Goal: Information Seeking & Learning: Check status

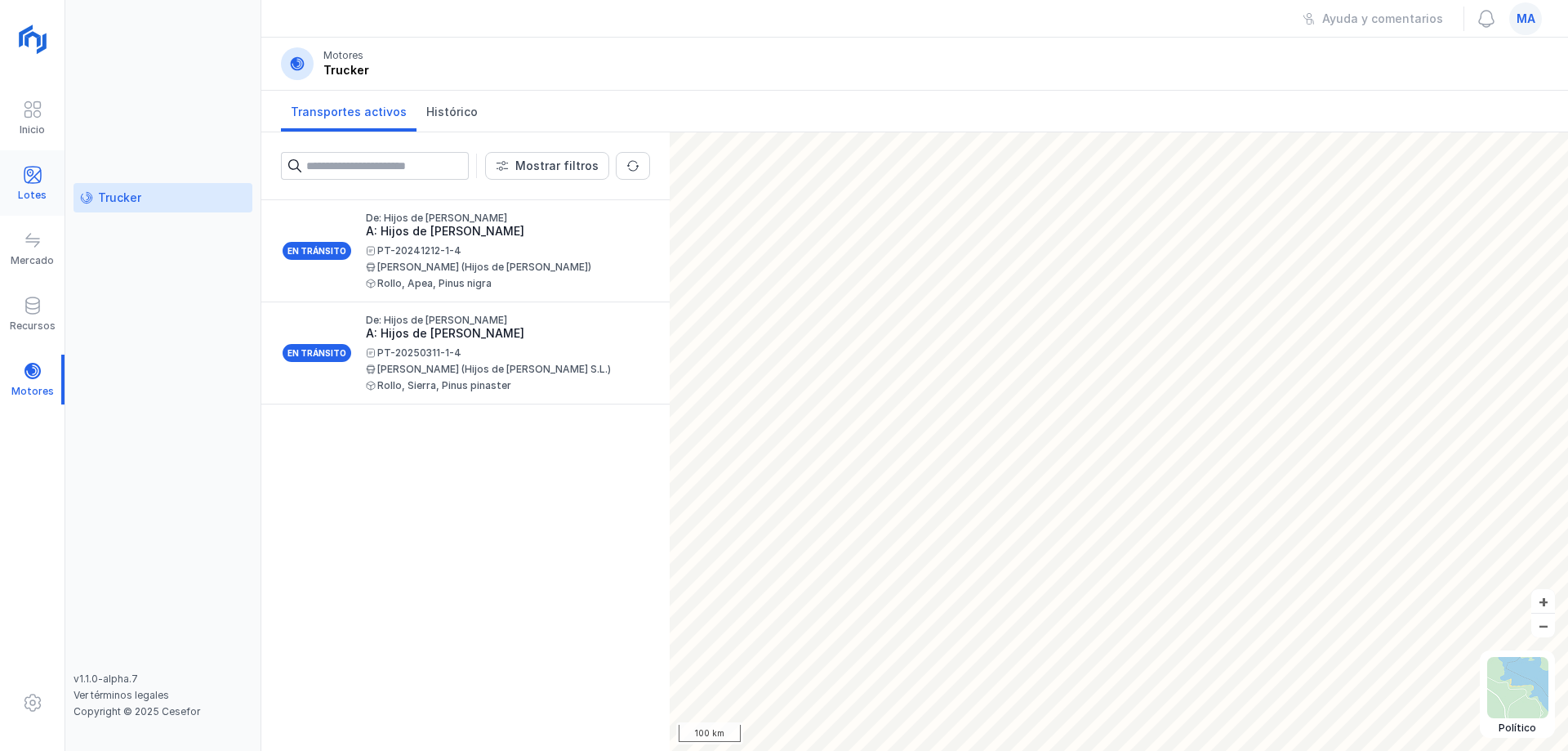
click at [31, 180] on span at bounding box center [32, 174] width 19 height 19
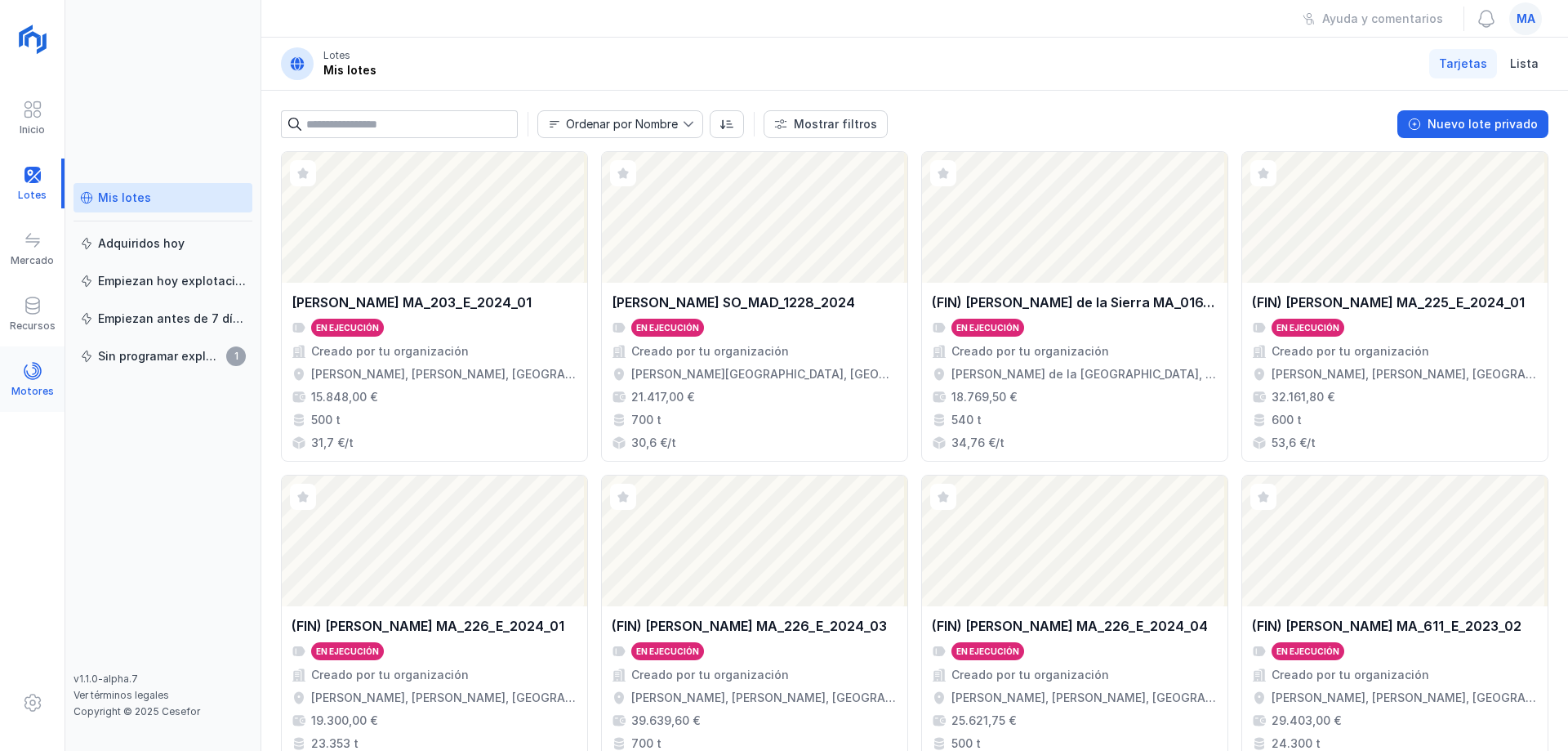
click at [33, 372] on span at bounding box center [32, 371] width 19 height 19
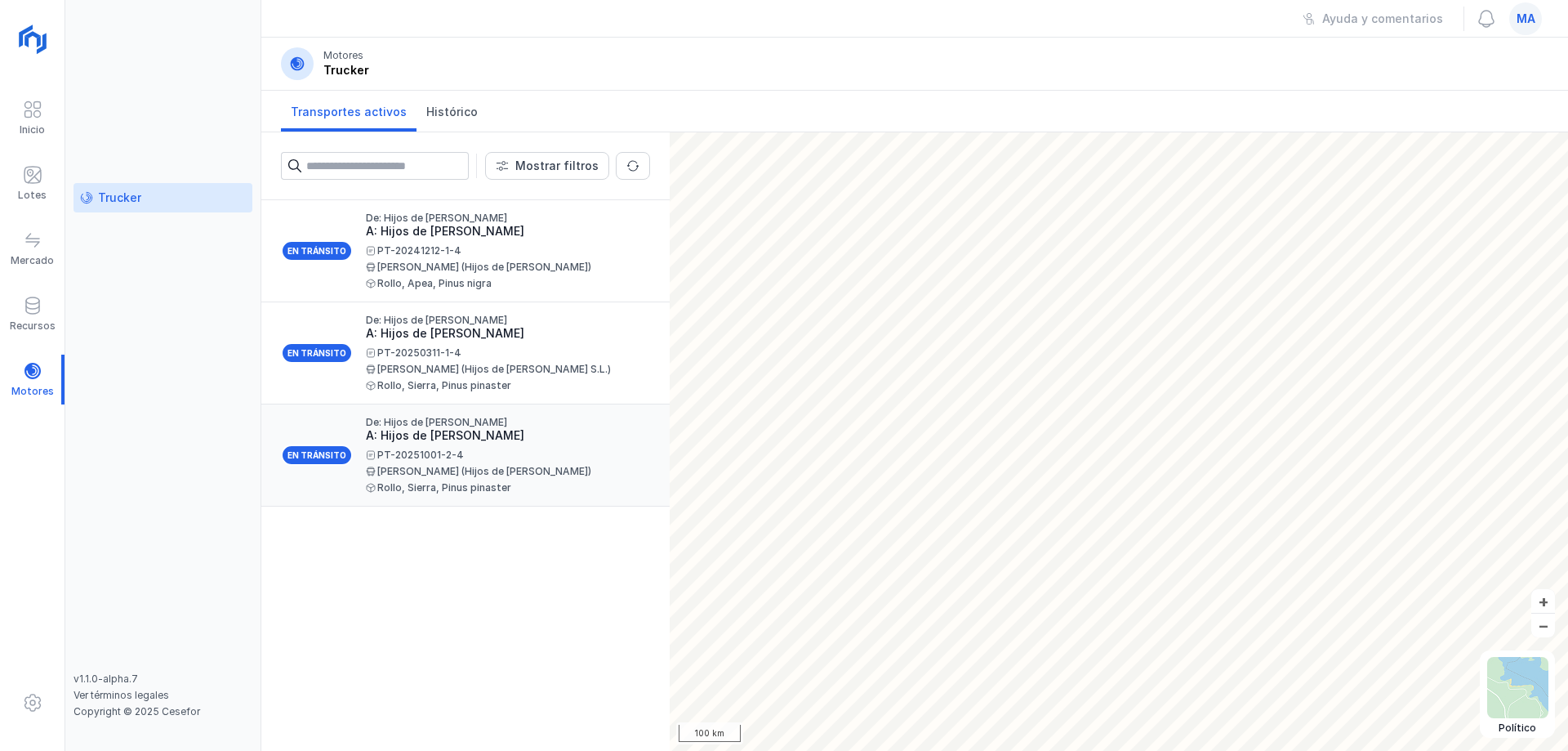
click at [498, 450] on div "PT-20251001-2-4" at bounding box center [502, 455] width 272 height 10
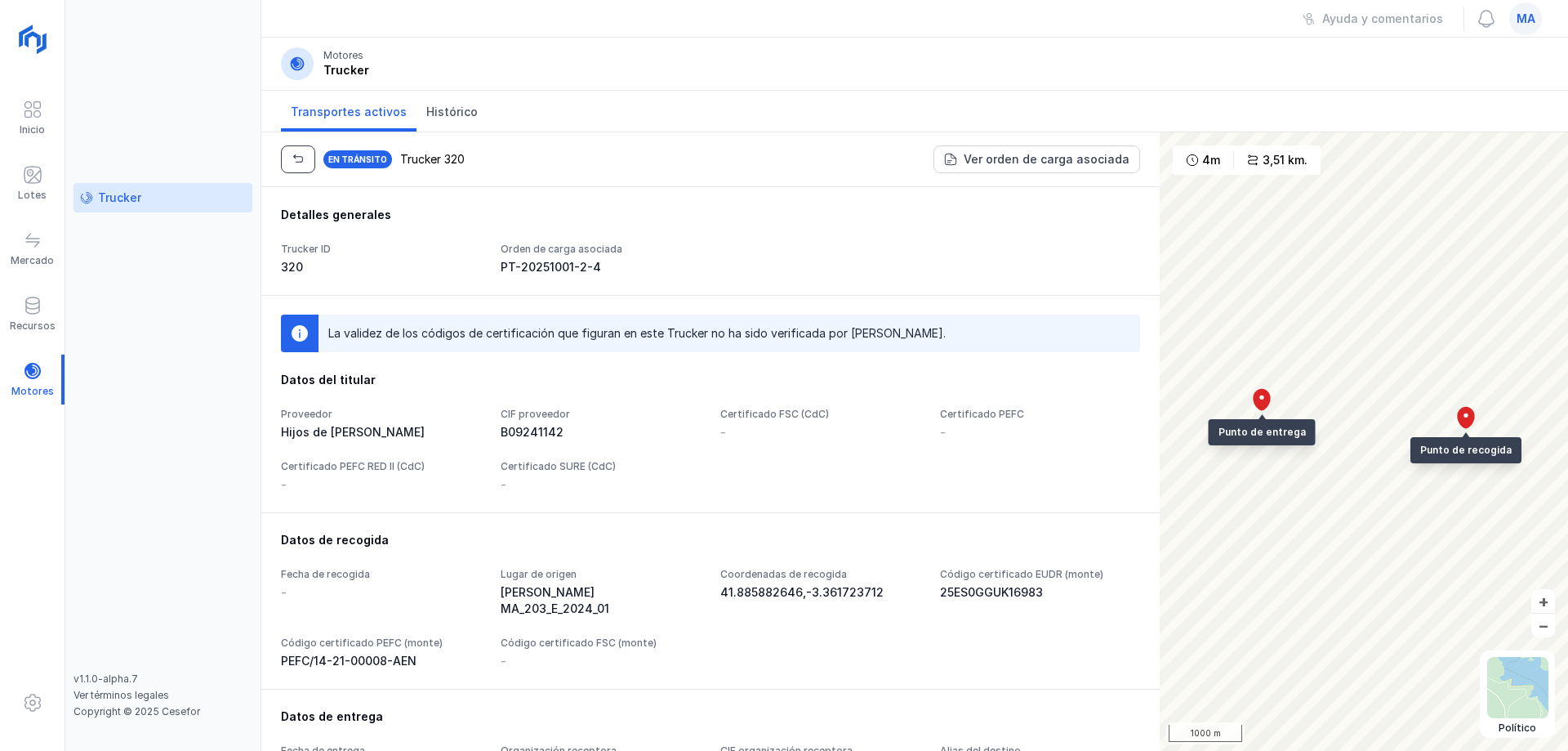
click at [294, 152] on span "button" at bounding box center [298, 159] width 13 height 13
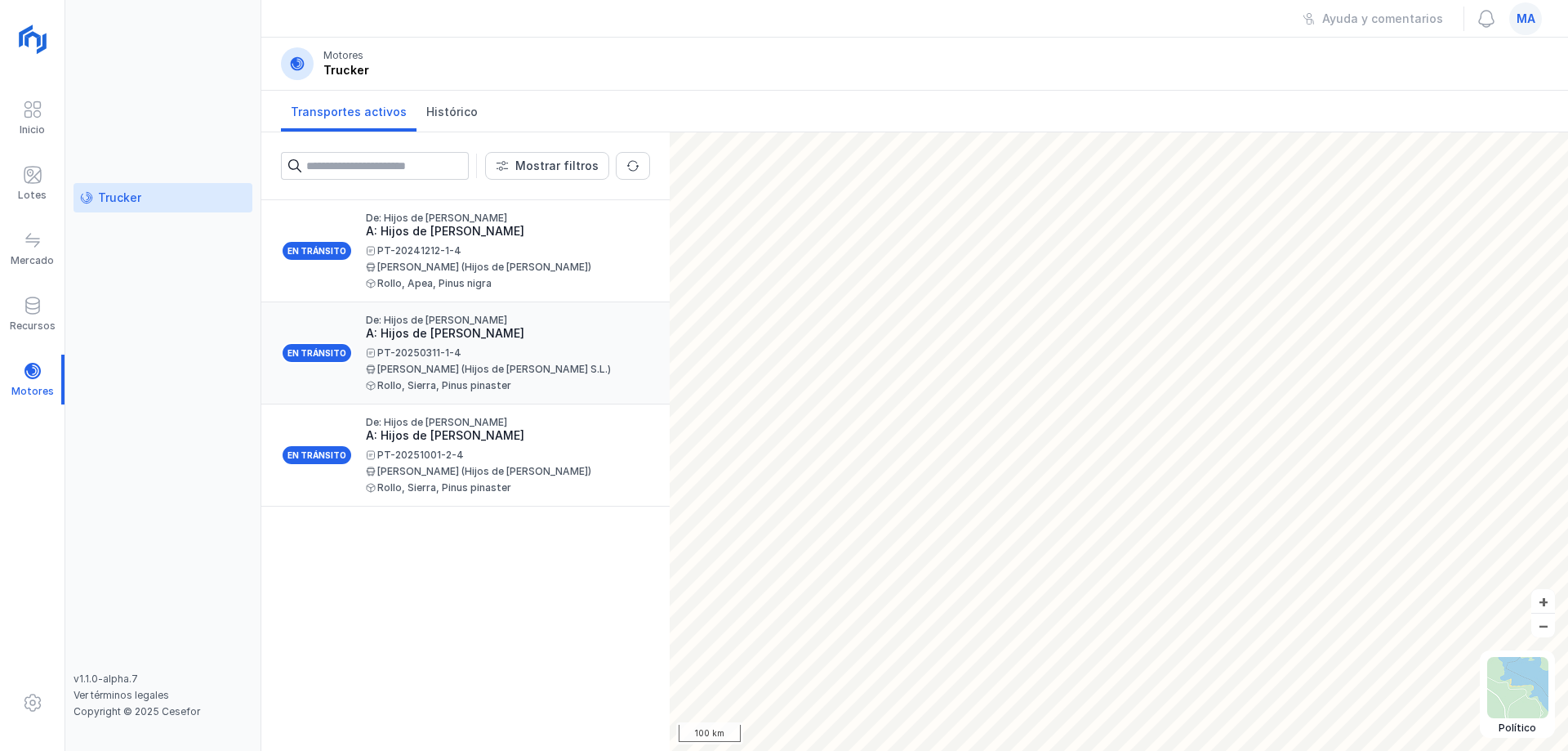
click at [529, 356] on div "PT-20250311-1-4" at bounding box center [502, 352] width 272 height 10
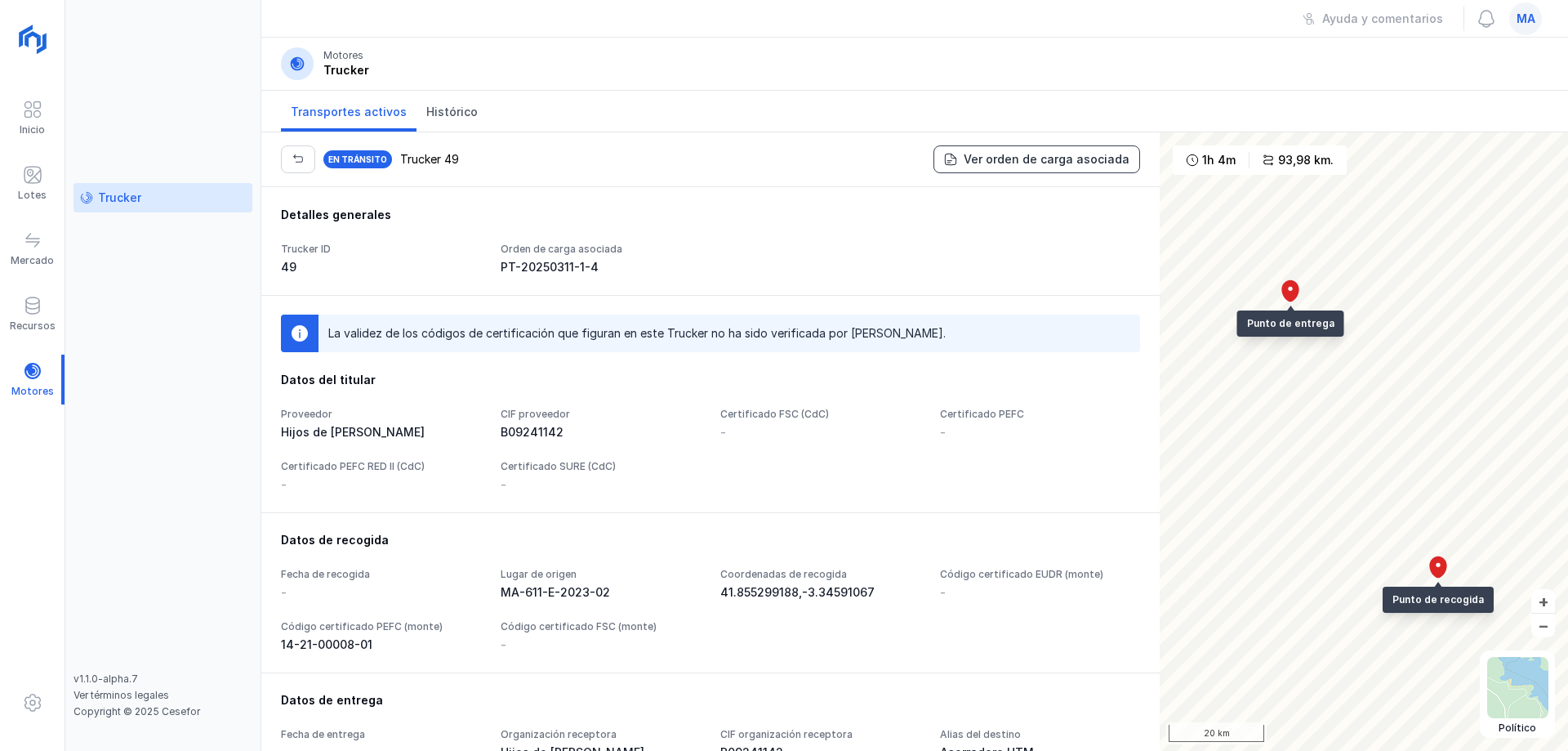
click at [1006, 166] on div "Ver orden de carga asociada" at bounding box center [1046, 159] width 166 height 17
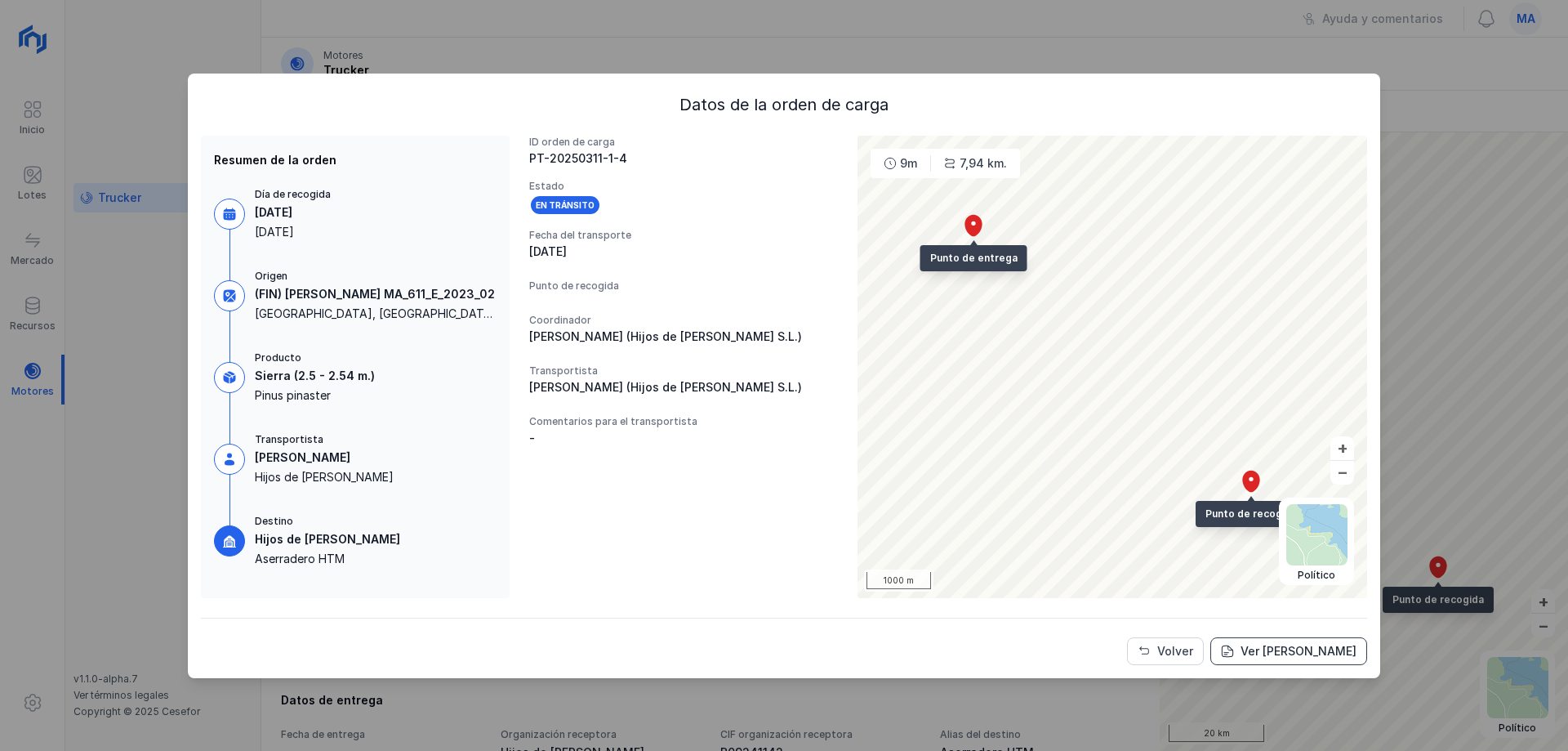
click at [1275, 652] on div "Ver [PERSON_NAME]" at bounding box center [1299, 651] width 116 height 17
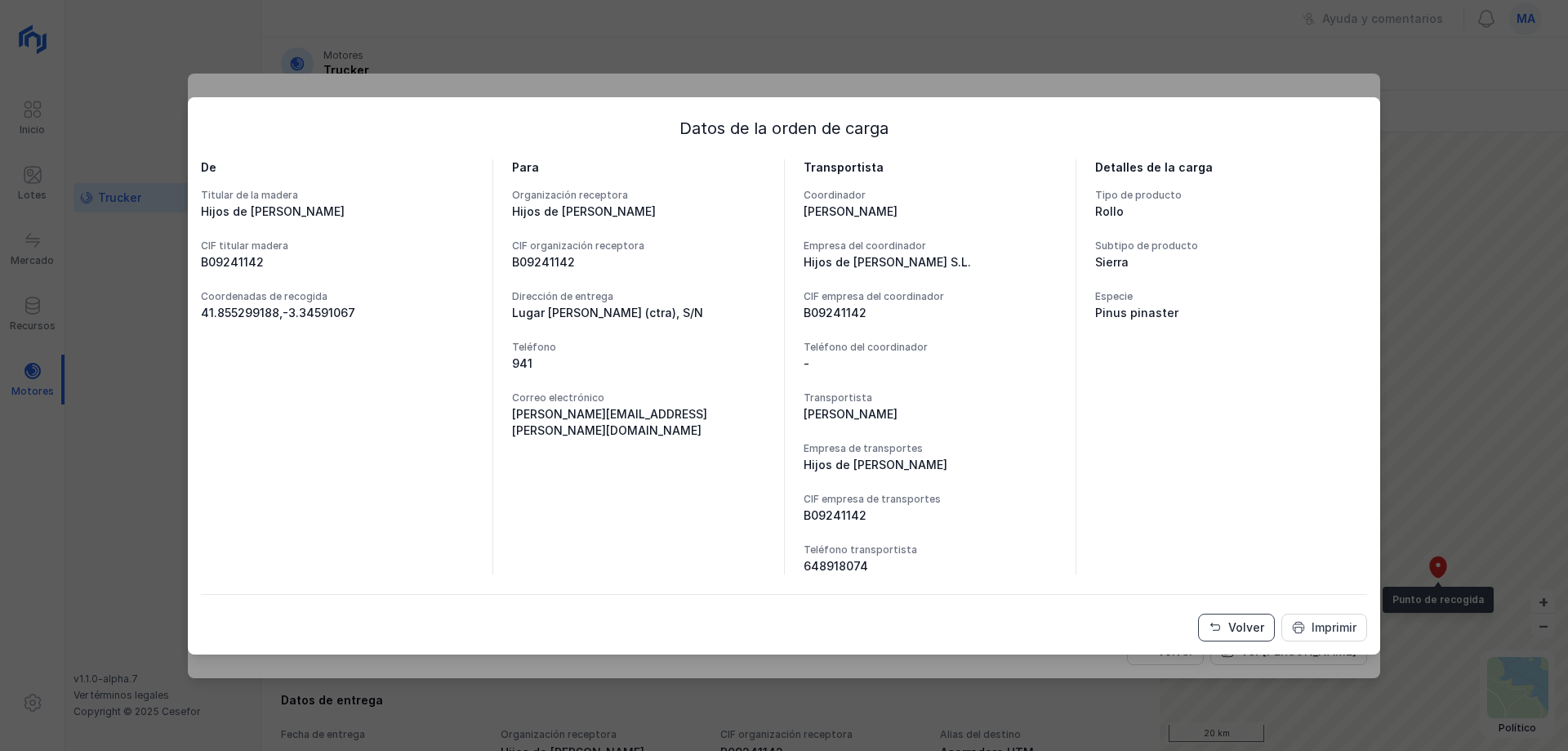
click at [1229, 630] on div "Volver" at bounding box center [1247, 627] width 36 height 17
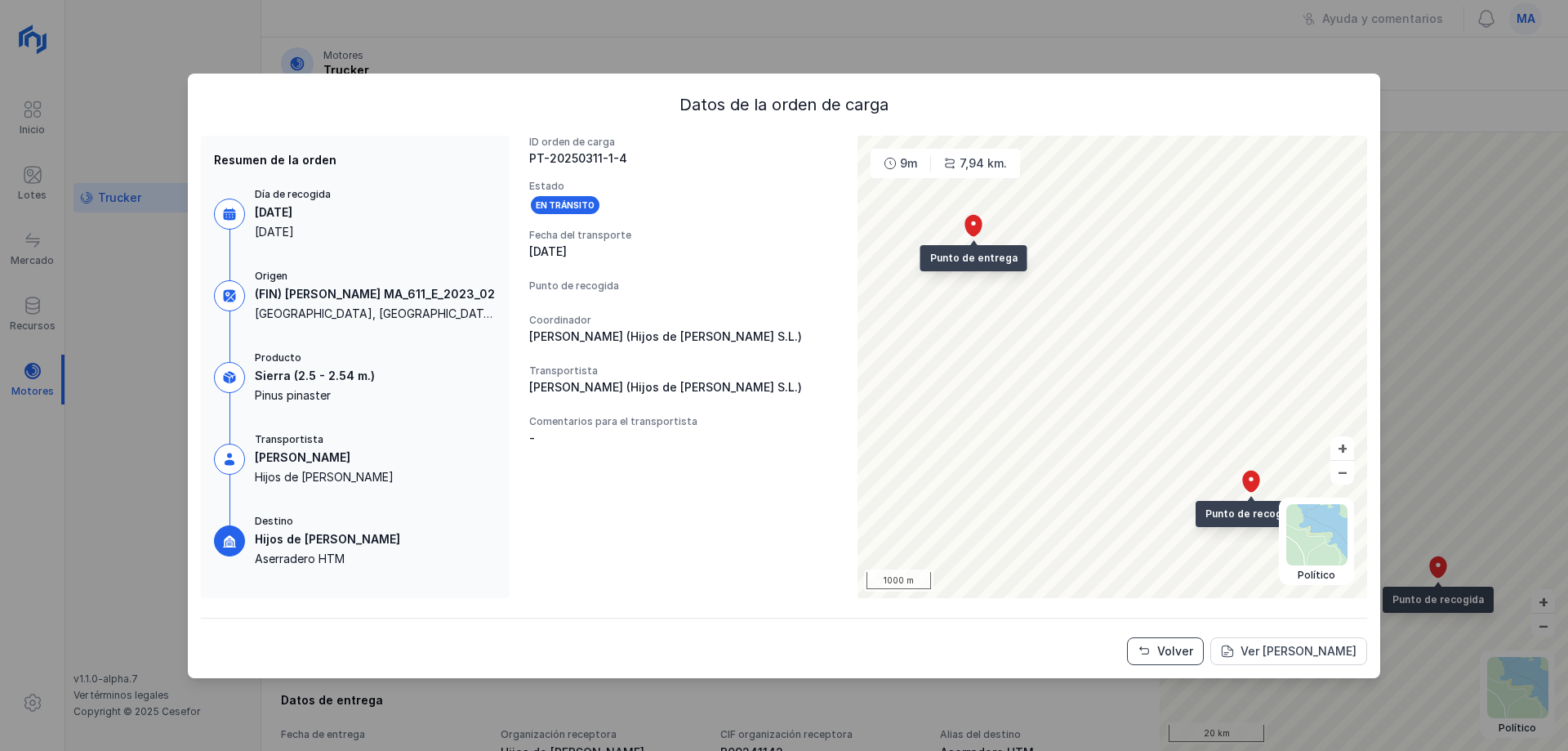
click at [1193, 649] on div "Volver" at bounding box center [1175, 651] width 36 height 17
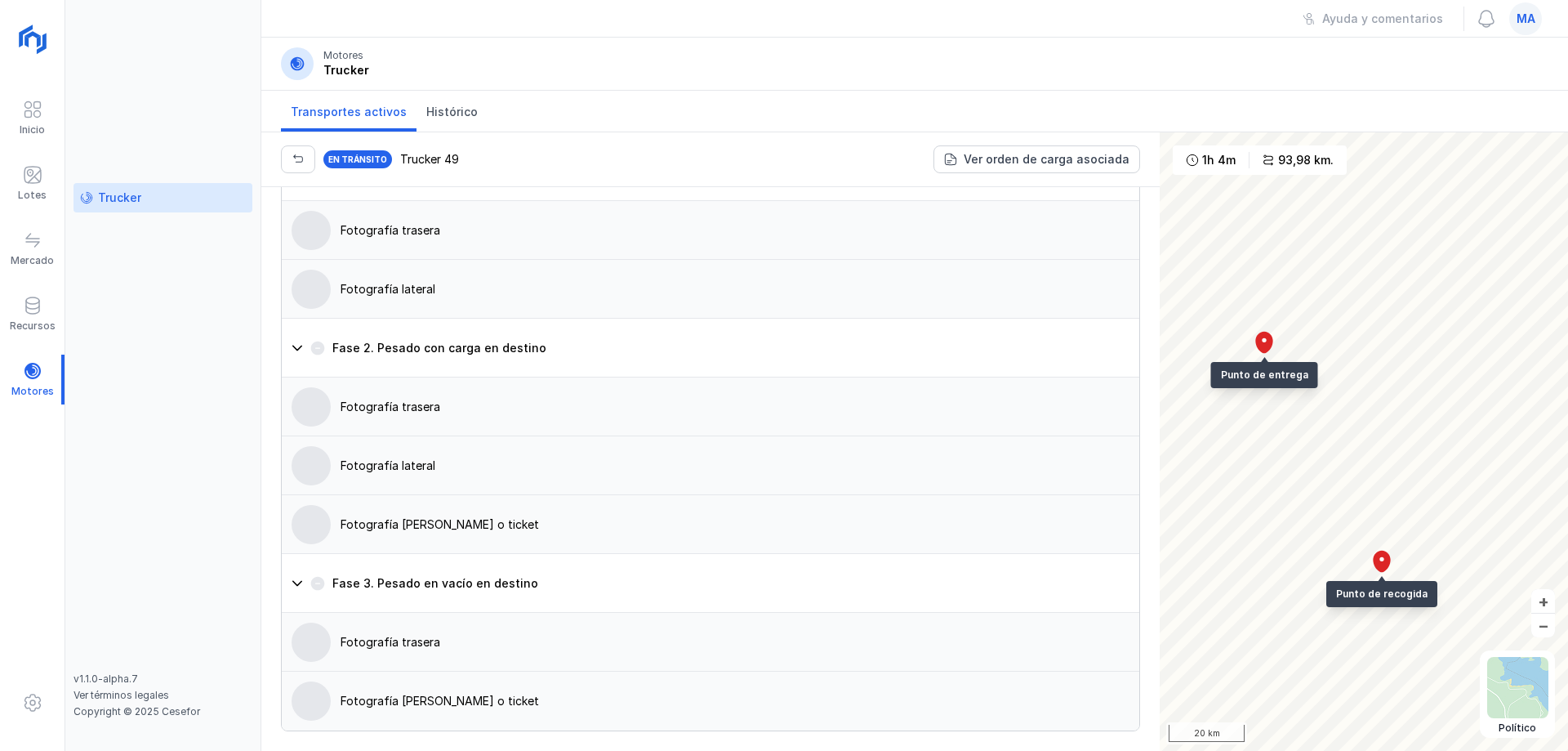
scroll to position [1277, 0]
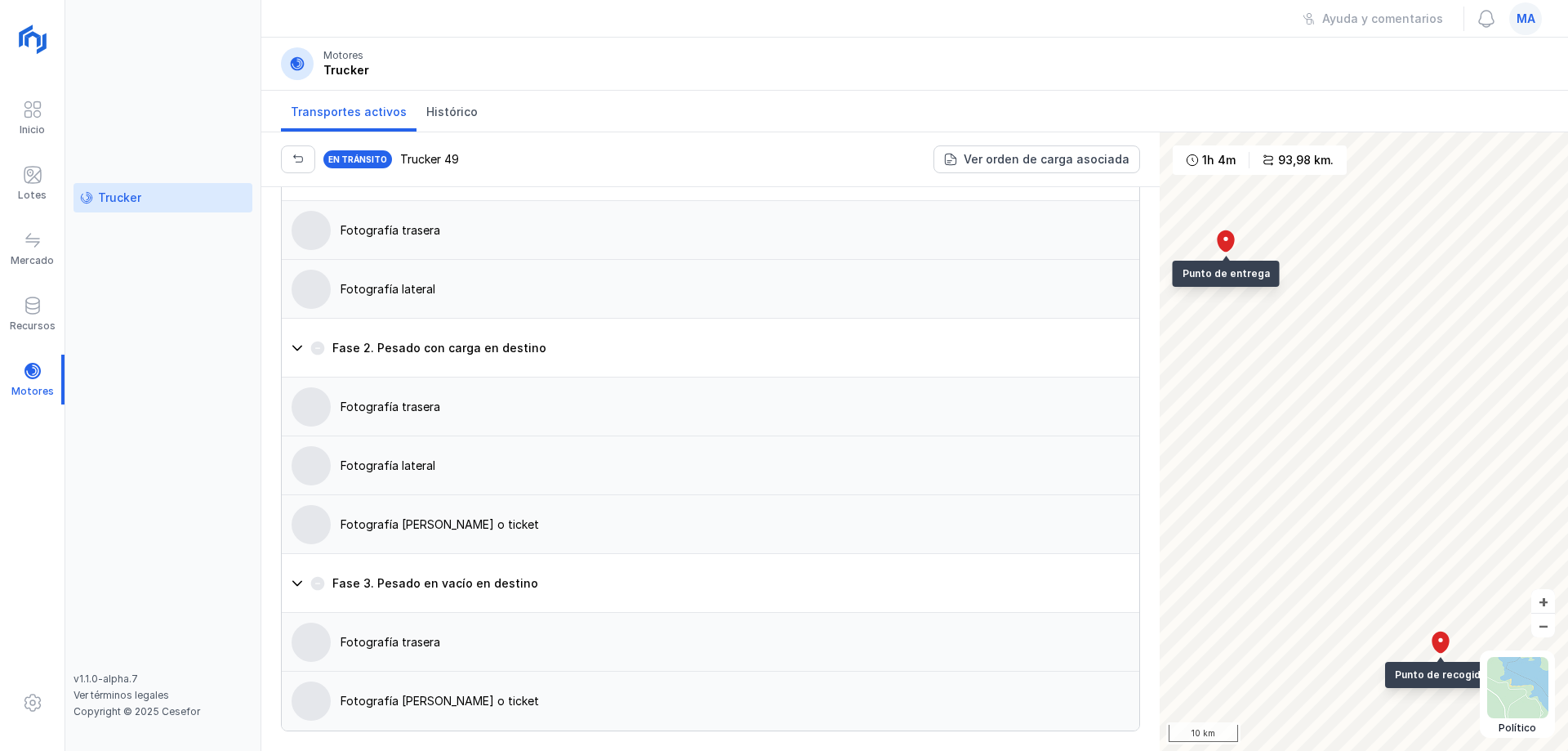
click at [429, 159] on div "Trucker 49" at bounding box center [429, 159] width 59 height 17
click at [290, 157] on button "button" at bounding box center [298, 159] width 34 height 28
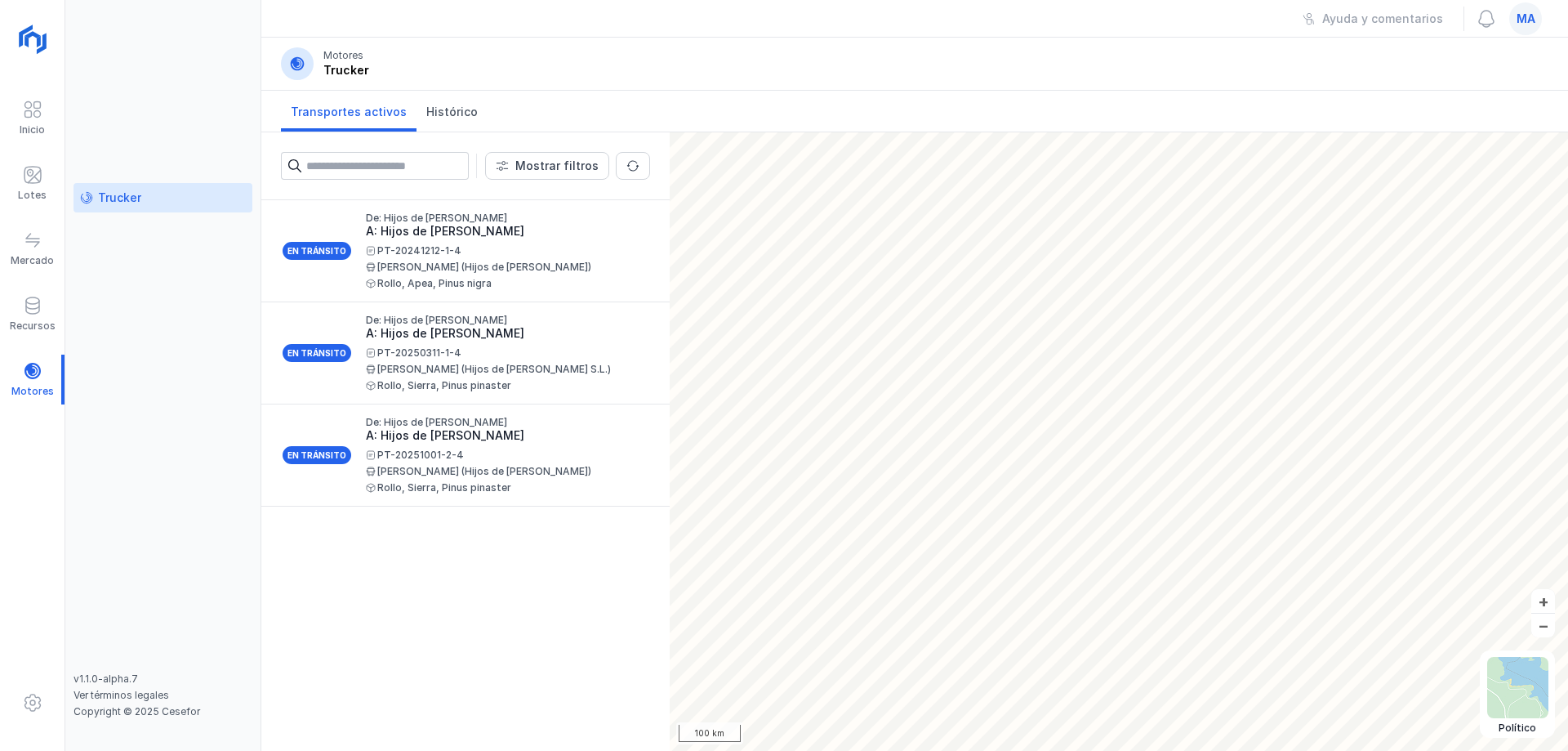
click at [510, 612] on div "En tránsito De: Hijos de [PERSON_NAME] A: Hijos de [PERSON_NAME] PT-20241212-1-…" at bounding box center [465, 475] width 408 height 551
click at [492, 596] on div "En tránsito De: Hijos de [PERSON_NAME] A: Hijos de [PERSON_NAME] PT-20241212-1-…" at bounding box center [465, 475] width 408 height 551
drag, startPoint x: 417, startPoint y: 606, endPoint x: 174, endPoint y: 351, distance: 352.2
click at [174, 367] on div "Inicio Lotes Mercado Recursos Motores Trucker v1.1.0-alpha.7 Ver términos legal…" at bounding box center [784, 375] width 1568 height 751
drag, startPoint x: 174, startPoint y: 344, endPoint x: 172, endPoint y: 188, distance: 156.0
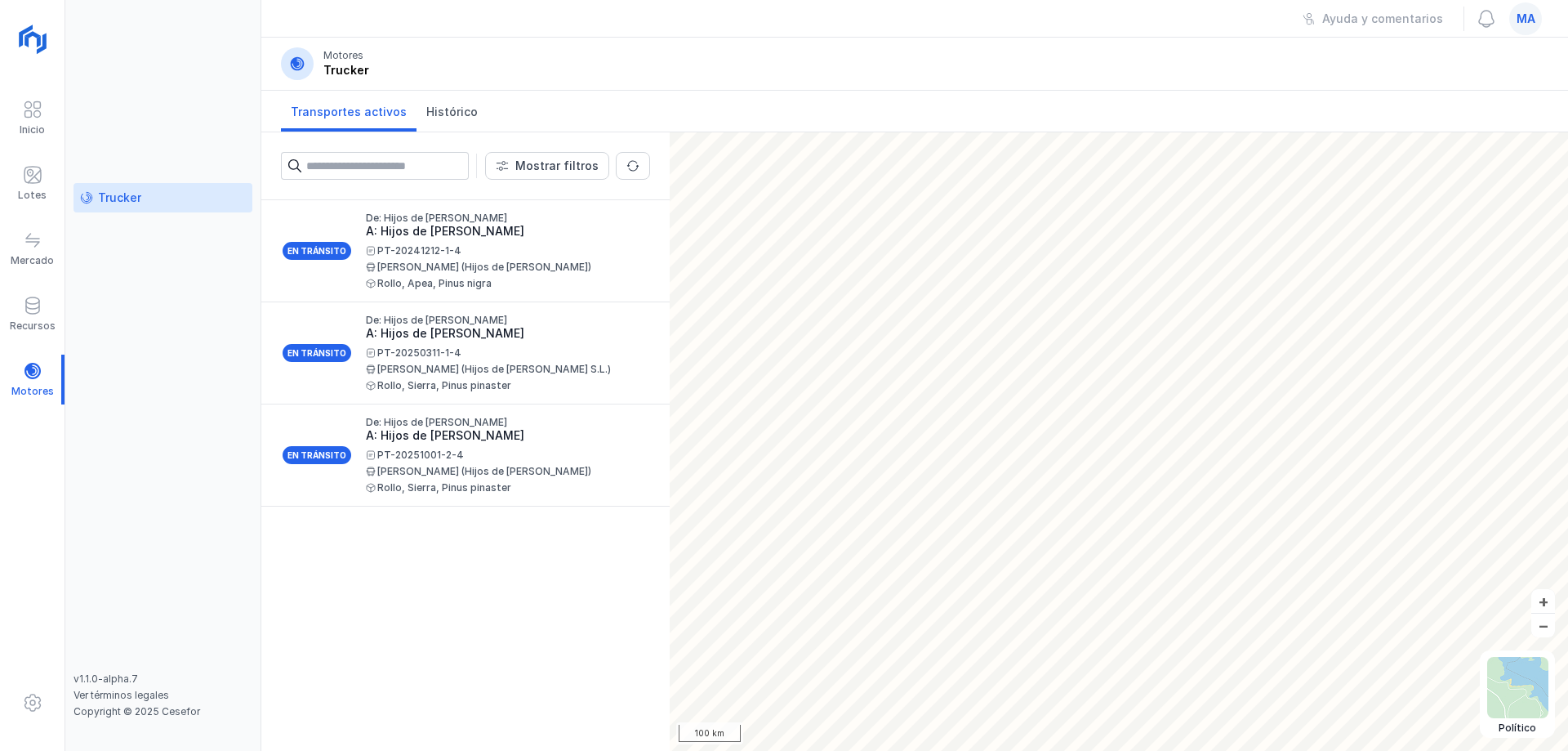
click at [174, 343] on div "Trucker" at bounding box center [163, 428] width 179 height 490
click at [172, 78] on div "Trucker v1.1.0-alpha.7 Ver términos legales Copyright © 2025 Cesefor" at bounding box center [164, 375] width 196 height 751
click at [156, 486] on div "Trucker" at bounding box center [163, 428] width 179 height 490
click at [686, 78] on header "Motores Trucker" at bounding box center [915, 64] width 1307 height 53
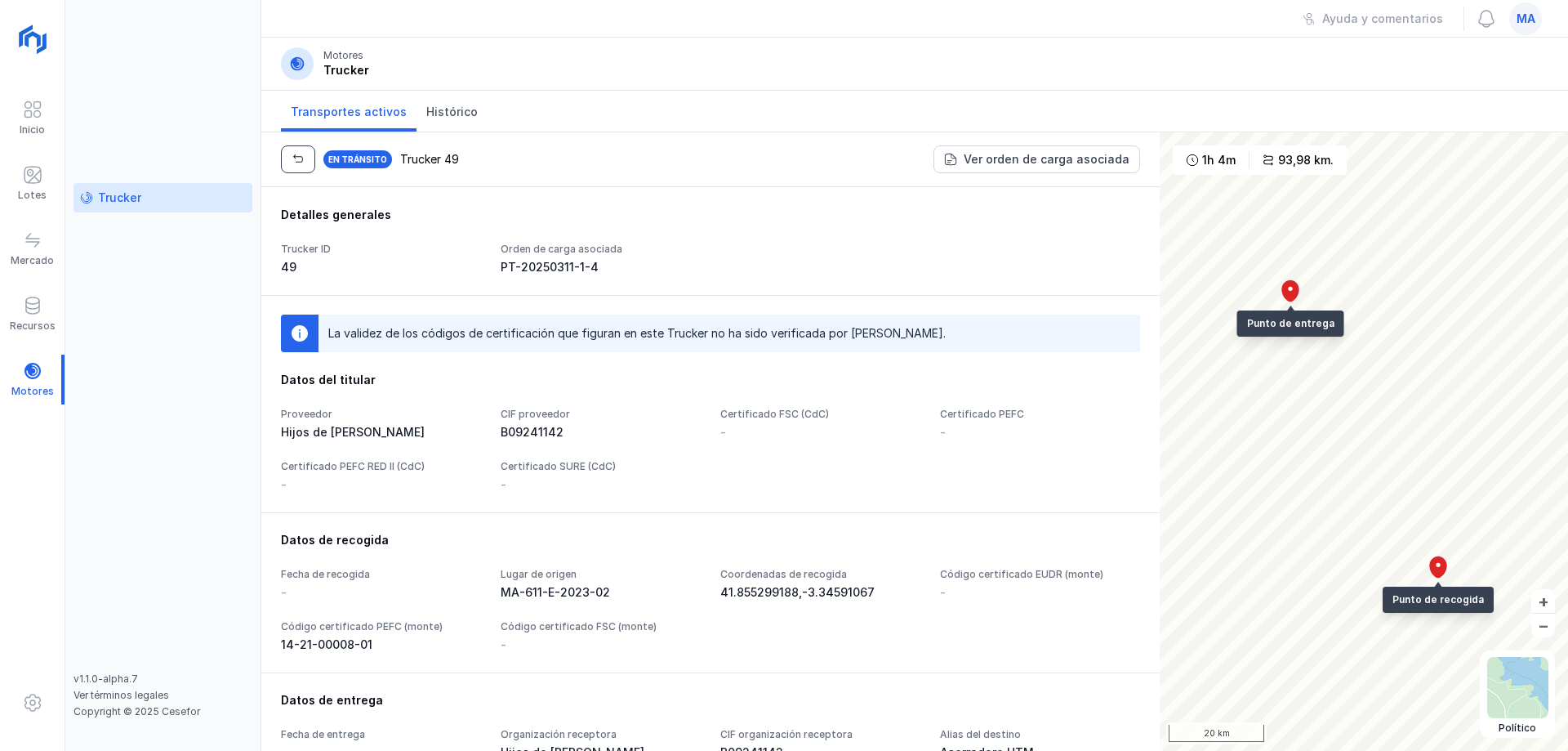
click at [306, 164] on button "button" at bounding box center [298, 159] width 34 height 28
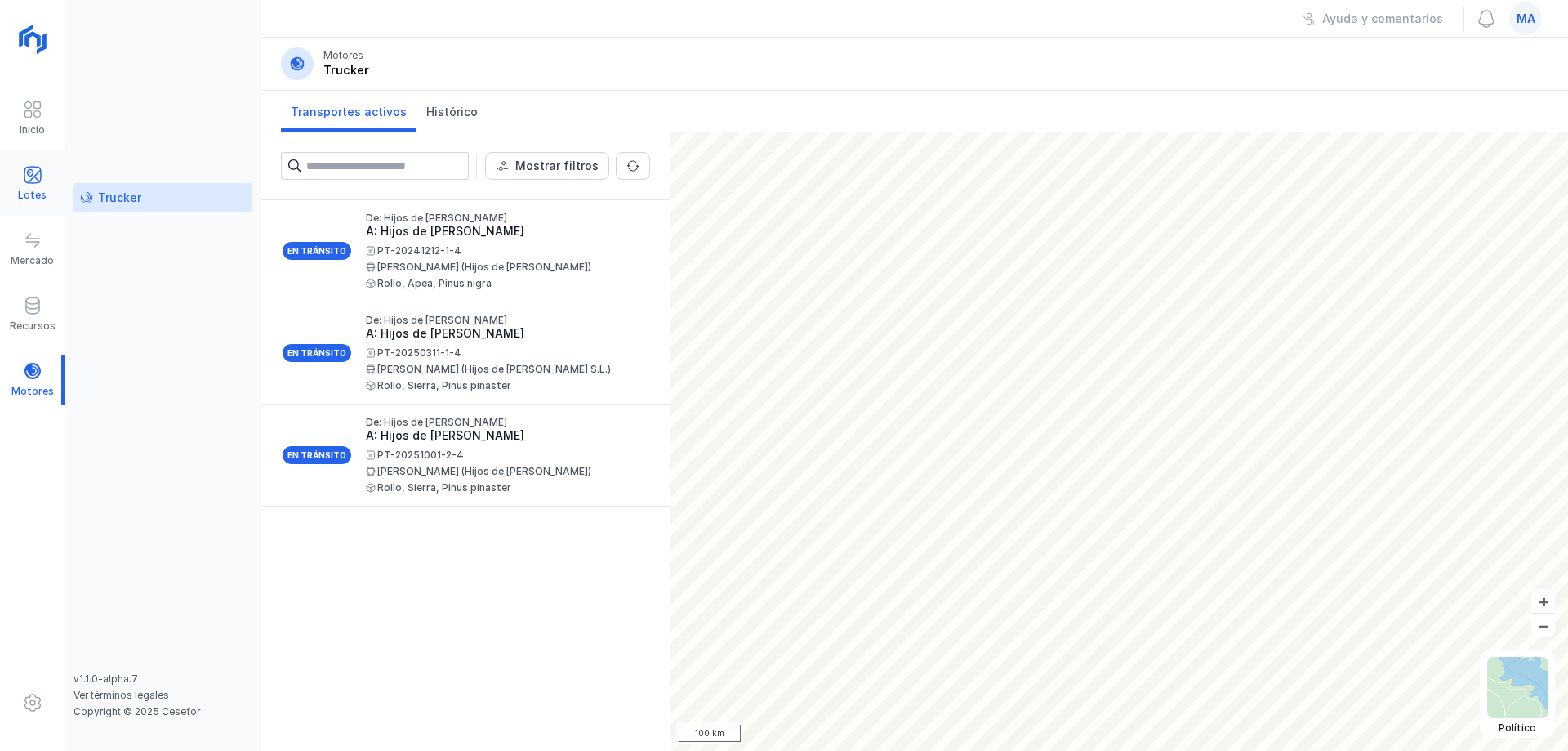
click at [43, 189] on div "Lotes" at bounding box center [32, 195] width 29 height 13
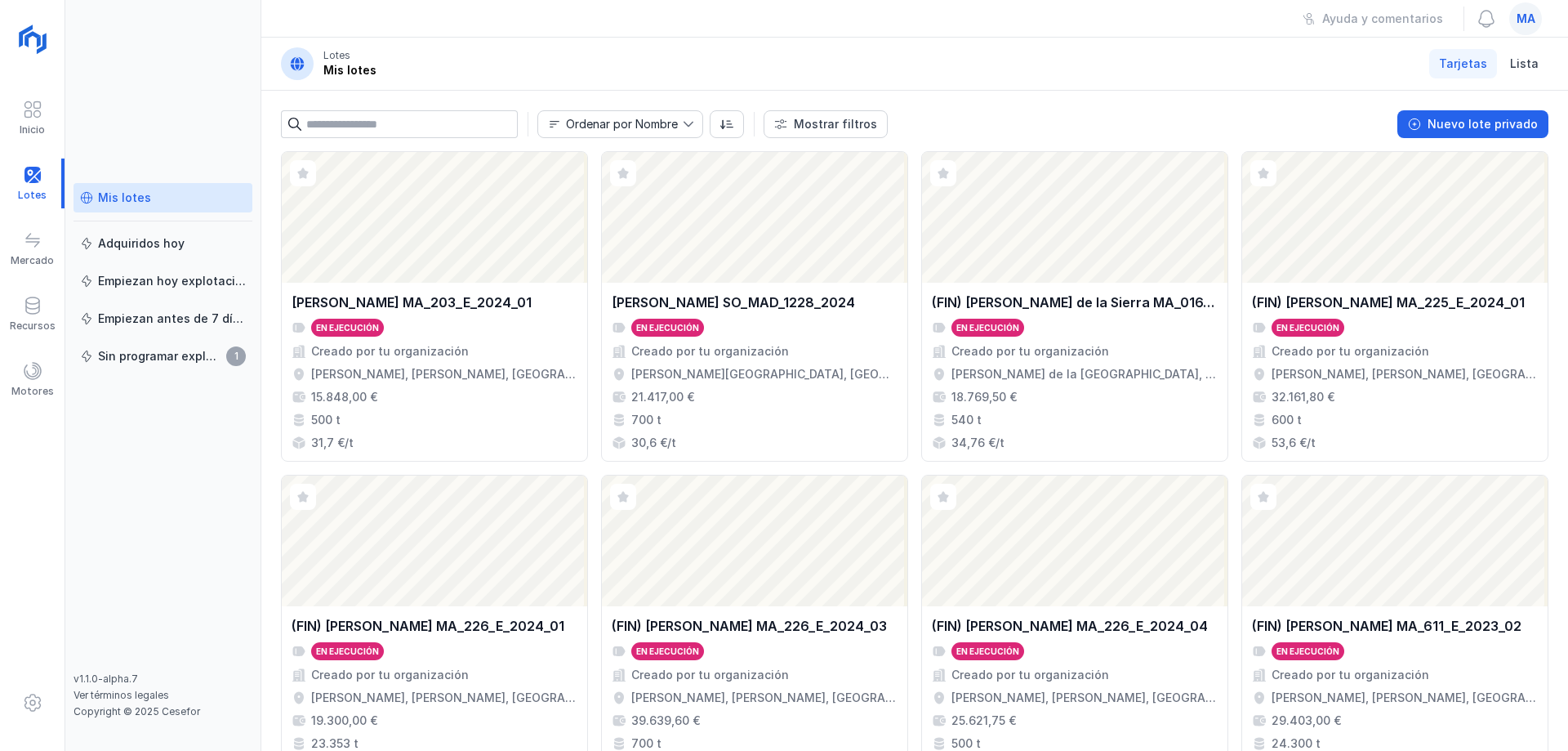
click at [197, 506] on div "Mis lotes Adquiridos [DATE] Empiezan [DATE] explotación Empiezan antes de 7 día…" at bounding box center [163, 428] width 179 height 490
click at [546, 30] on div "Ayuda y comentarios ma" at bounding box center [915, 18] width 1307 height 38
drag, startPoint x: 185, startPoint y: 470, endPoint x: 21, endPoint y: 558, distance: 186.1
click at [184, 470] on div "Mis lotes Adquiridos [DATE] Empiezan [DATE] explotación Empiezan antes de 7 día…" at bounding box center [163, 428] width 179 height 490
